Goal: Find specific page/section: Find specific page/section

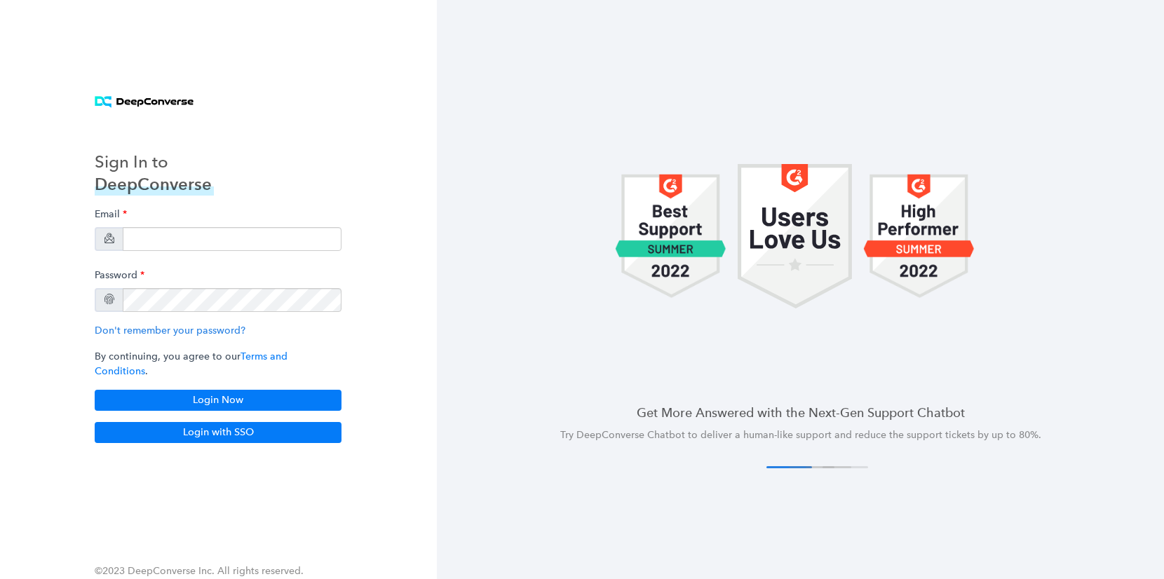
click at [212, 325] on div "Email Password Don't remember your password? By continuing, you agree to our Te…" at bounding box center [218, 306] width 247 height 210
click at [191, 244] on input "email" at bounding box center [232, 239] width 219 height 24
type input "[EMAIL_ADDRESS][DOMAIN_NAME]"
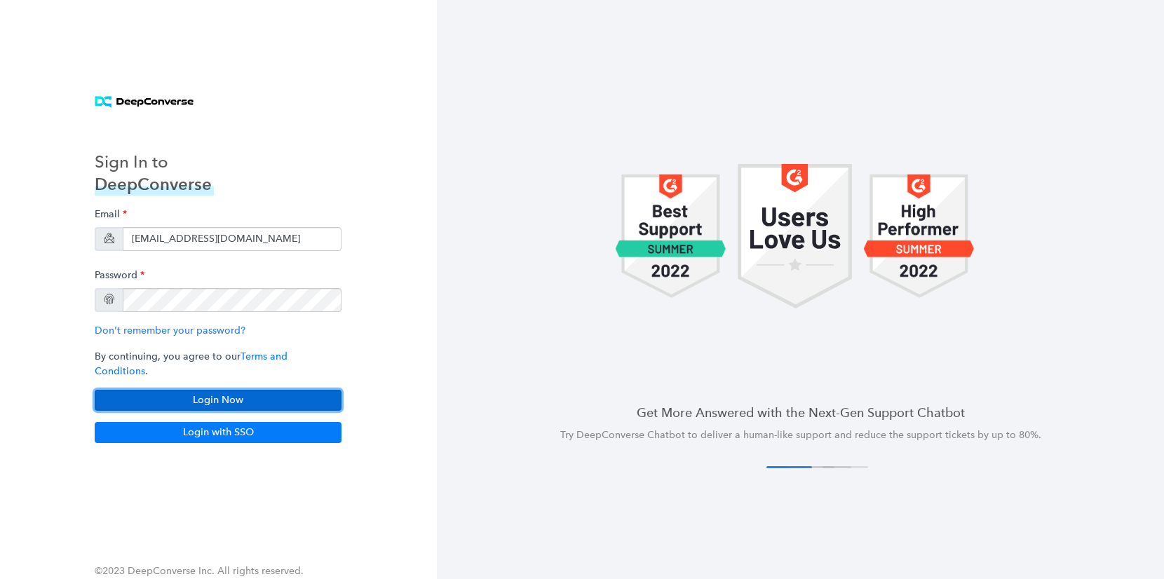
click at [218, 391] on button "Login Now" at bounding box center [218, 400] width 247 height 21
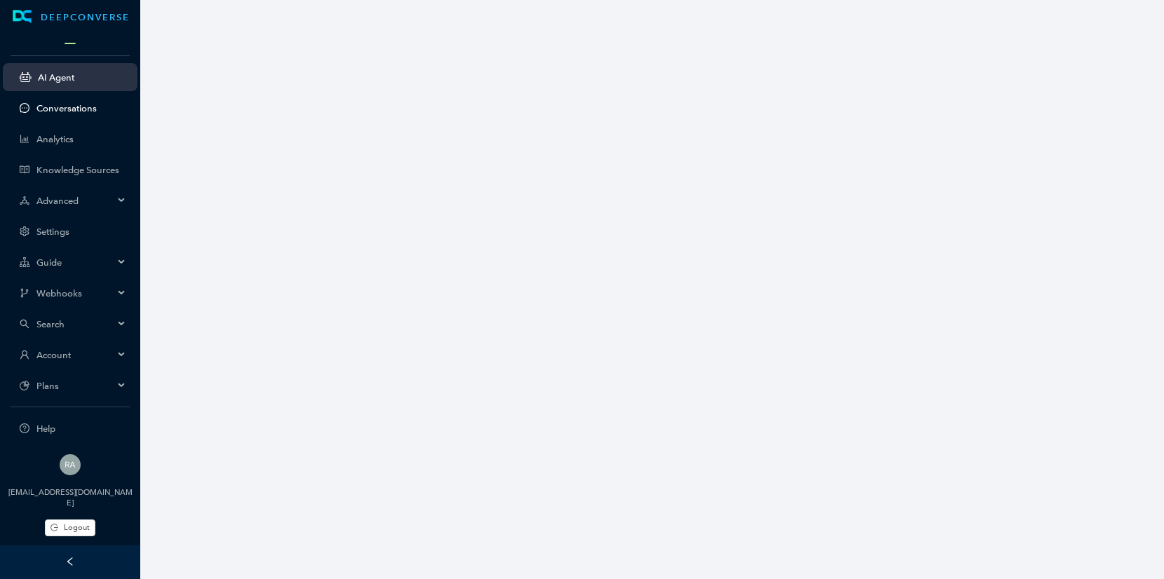
click at [90, 107] on link "Conversations" at bounding box center [81, 108] width 90 height 11
click at [70, 45] on div at bounding box center [70, 41] width 140 height 15
click at [74, 48] on div at bounding box center [70, 41] width 140 height 15
click at [440, 316] on div at bounding box center [652, 289] width 1024 height 579
